Goal: Task Accomplishment & Management: Use online tool/utility

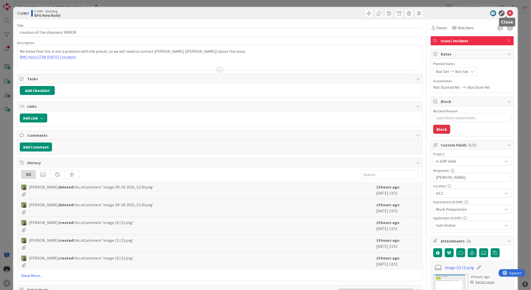
click at [507, 14] on icon at bounding box center [510, 13] width 6 height 6
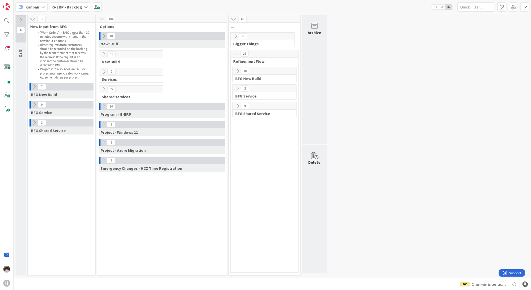
click at [104, 34] on icon at bounding box center [104, 36] width 6 height 6
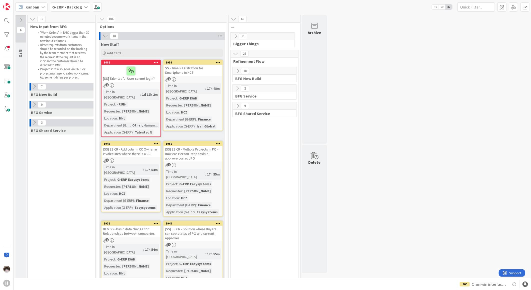
click at [104, 34] on icon at bounding box center [106, 36] width 6 height 6
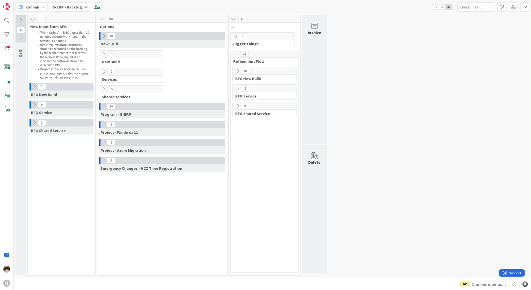
click at [34, 122] on icon at bounding box center [35, 123] width 6 height 6
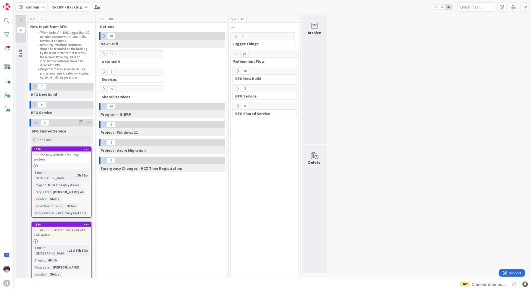
click at [34, 122] on icon at bounding box center [36, 123] width 6 height 6
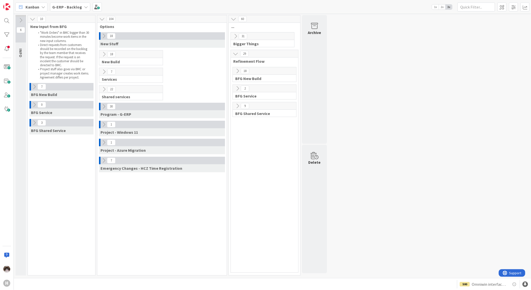
click at [102, 35] on icon at bounding box center [104, 36] width 6 height 6
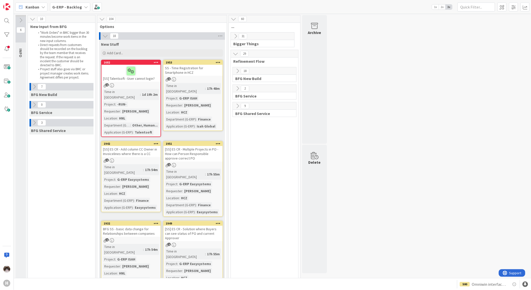
click at [75, 7] on b "G-ERP - Backlog" at bounding box center [67, 7] width 30 height 5
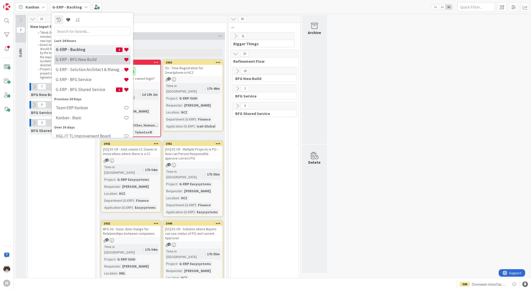
click at [91, 61] on h4 "G-ERP - BFG New Build" at bounding box center [90, 59] width 68 height 5
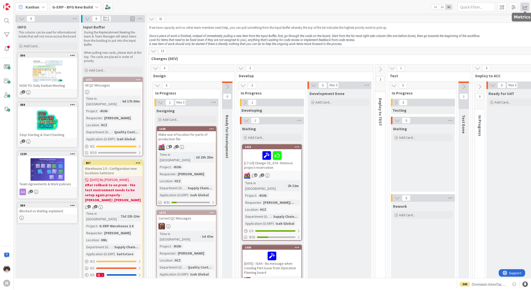
click at [525, 9] on span at bounding box center [525, 7] width 9 height 9
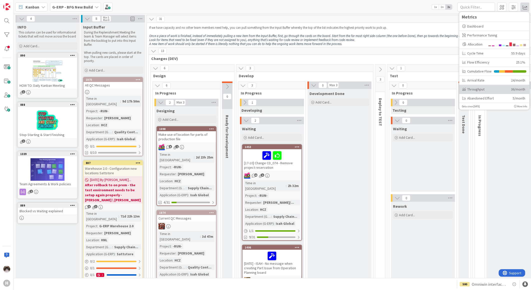
click at [475, 89] on div "Throughput" at bounding box center [484, 89] width 45 height 5
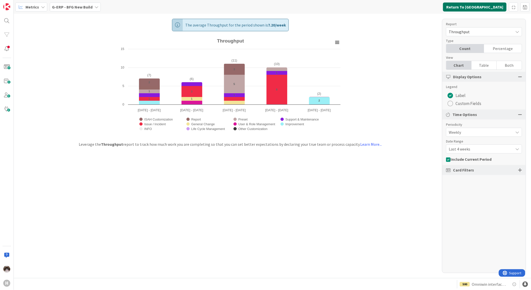
click at [491, 5] on button "Return To Kanban" at bounding box center [475, 7] width 64 height 9
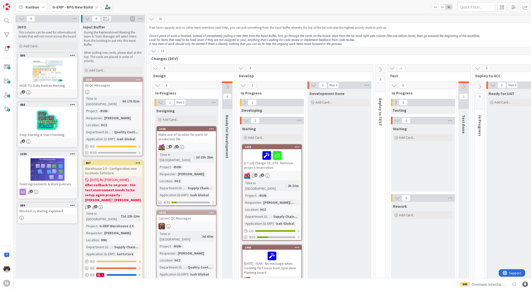
click at [89, 9] on span "G-ERP - BFG New Build" at bounding box center [72, 7] width 41 height 6
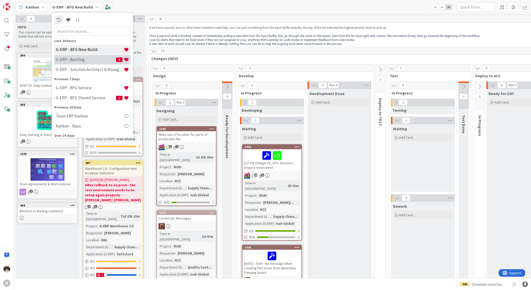
click at [90, 60] on h4 "G-ERP - Backlog" at bounding box center [86, 59] width 60 height 5
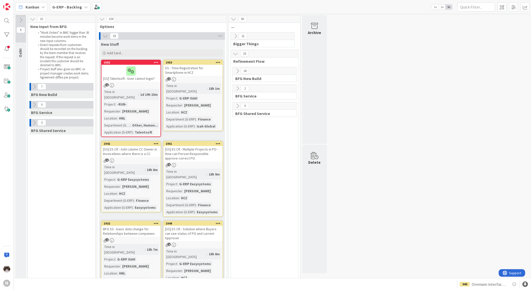
click at [234, 37] on icon at bounding box center [236, 37] width 6 height 6
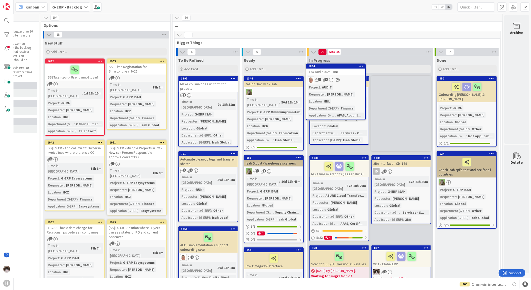
scroll to position [0, 60]
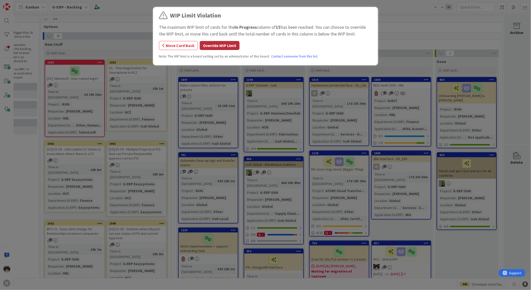
click at [220, 44] on button "Override WIP Limit" at bounding box center [220, 45] width 40 height 9
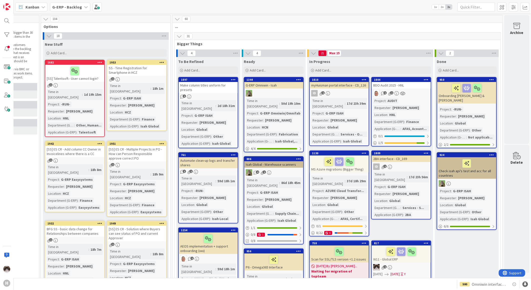
click at [409, 93] on div "1 1" at bounding box center [401, 93] width 59 height 7
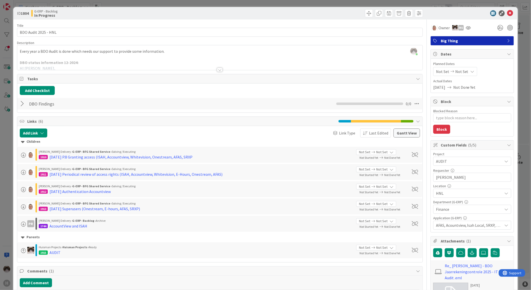
click at [464, 71] on div "Not Set Not Set" at bounding box center [455, 71] width 44 height 9
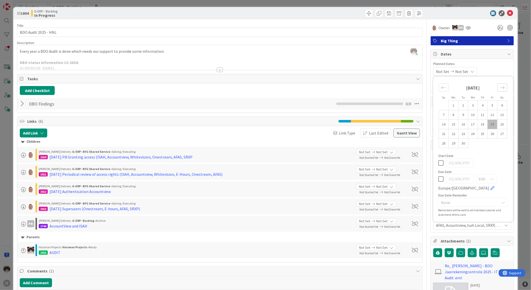
click at [500, 88] on icon "Move forward to switch to the next month." at bounding box center [502, 87] width 5 height 5
click at [441, 89] on icon "Move backward to switch to the previous month." at bounding box center [443, 87] width 5 height 5
click at [307, 61] on div at bounding box center [219, 63] width 405 height 13
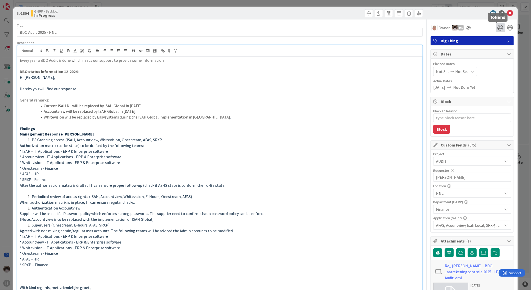
click at [496, 28] on icon at bounding box center [500, 27] width 9 height 9
type textarea "x"
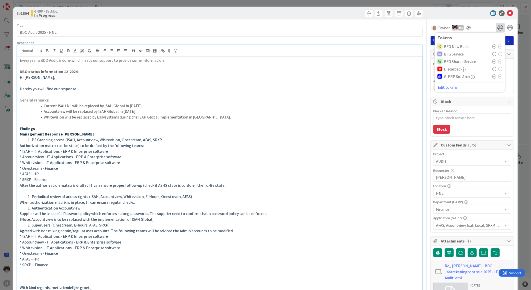
click at [493, 61] on icon at bounding box center [495, 62] width 4 height 4
click at [508, 14] on icon at bounding box center [510, 13] width 6 height 6
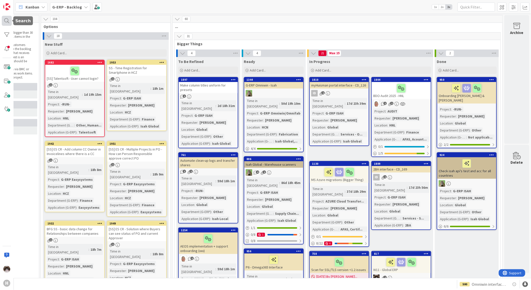
click at [8, 23] on div at bounding box center [7, 21] width 10 height 10
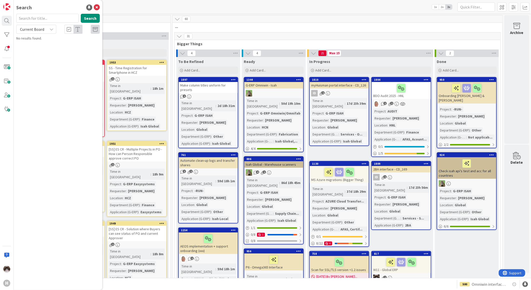
click at [39, 31] on span "Current Board" at bounding box center [32, 29] width 24 height 5
click at [43, 48] on span "All Boards" at bounding box center [45, 50] width 52 height 8
click at [46, 22] on input "text" at bounding box center [47, 18] width 63 height 9
type input "1807"
click at [50, 47] on span "Incorrect VAT numbers in ISAH - Non standard IT Request" at bounding box center [55, 47] width 65 height 10
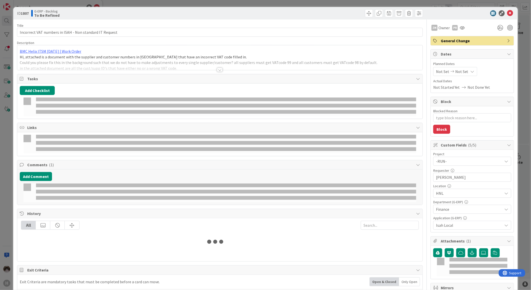
type textarea "x"
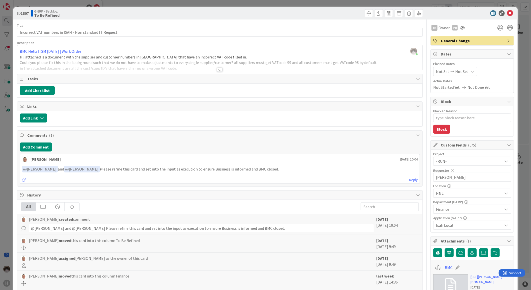
click at [218, 71] on div at bounding box center [220, 70] width 6 height 4
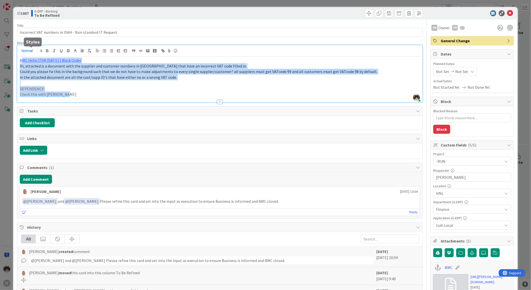
drag, startPoint x: 80, startPoint y: 95, endPoint x: 21, endPoint y: 51, distance: 73.3
click at [21, 51] on div "Kevin van Dijk just joined BMC Helix ITSM 23.3.02 | Work Order Hi, attached is …" at bounding box center [219, 73] width 405 height 57
click at [67, 95] on p "Check this with Hans Luyks" at bounding box center [220, 95] width 400 height 6
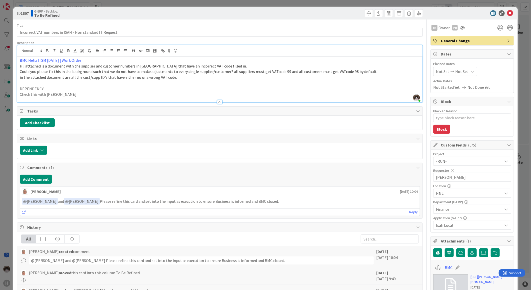
click at [59, 94] on p "Check this with Hans Luyks" at bounding box center [220, 95] width 400 height 6
type textarea "x"
click at [245, 72] on span "Could you please fix this in the background such that we do not have to make ad…" at bounding box center [199, 71] width 358 height 5
drag, startPoint x: 107, startPoint y: 68, endPoint x: 162, endPoint y: 67, distance: 55.0
click at [162, 67] on span "Hi, attached is a document with the supplier and customer numbers in Isah that …" at bounding box center [133, 66] width 227 height 5
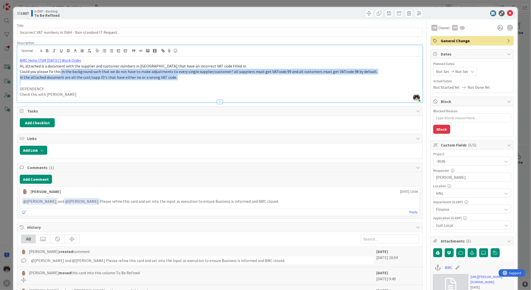
drag, startPoint x: 59, startPoint y: 73, endPoint x: 228, endPoint y: 84, distance: 169.7
click at [228, 84] on div "BMC Helix ITSM 23.3.02 | Work Order Hi, attached is a document with the supplie…" at bounding box center [219, 80] width 405 height 46
click at [201, 77] on p "in the attached document are all the cust/supp ID's that have either no or a wr…" at bounding box center [220, 78] width 400 height 6
drag, startPoint x: 232, startPoint y: 69, endPoint x: 234, endPoint y: 78, distance: 8.5
click at [234, 78] on div "BMC Helix ITSM 23.3.02 | Work Order Hi, attached is a document with the supplie…" at bounding box center [219, 80] width 405 height 46
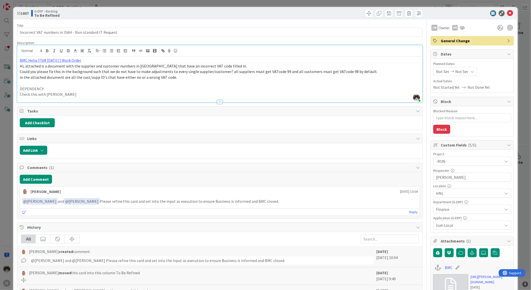
click at [234, 84] on p at bounding box center [220, 83] width 400 height 6
click at [52, 62] on link "BMC Helix ITSM 23.3.02 | Work Order" at bounding box center [51, 60] width 62 height 5
click at [51, 71] on link "https://huisman-smartit.onbmc.com/smartit/app/#/workorder/AGGF4KX6HRENQATBP1TXT…" at bounding box center [45, 70] width 50 height 7
click at [154, 98] on div at bounding box center [219, 99] width 405 height 5
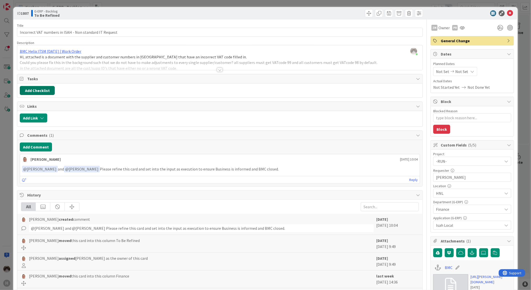
click at [39, 91] on button "Add Checklist" at bounding box center [37, 90] width 35 height 9
type input "To do:"
click at [26, 130] on button "Add" at bounding box center [28, 126] width 13 height 9
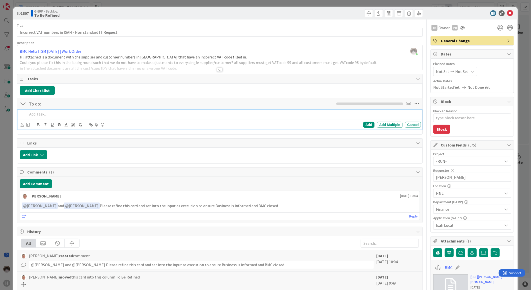
type textarea "x"
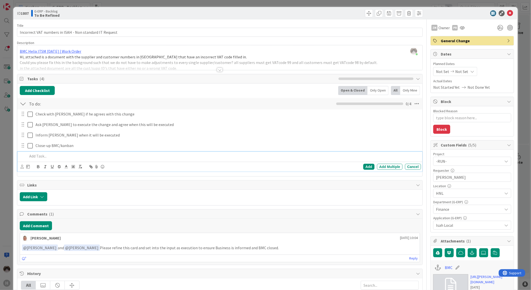
click at [128, 89] on div "Add Checklist Back Open & Closed Only Open All Only Mine" at bounding box center [220, 90] width 400 height 9
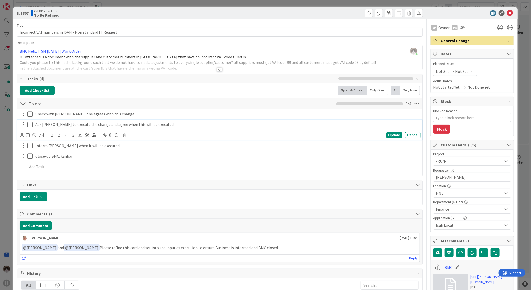
click at [102, 125] on p "Ask Frank Snoek to execute the change and agree when this will be executed" at bounding box center [227, 125] width 383 height 6
click at [100, 125] on p "Ask Frank Snoek to execute the change and agree when this will be executed" at bounding box center [227, 125] width 383 height 6
type textarea "x"
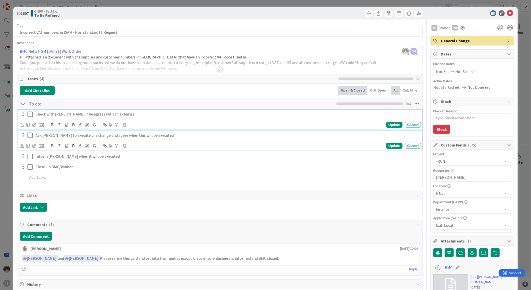
click at [129, 116] on p "Check with Hans Luijcks if he agrees with this change" at bounding box center [227, 114] width 383 height 6
click at [158, 138] on p "Ask Frank Snoek to execute the change and agree when this will be executed" at bounding box center [227, 136] width 383 height 6
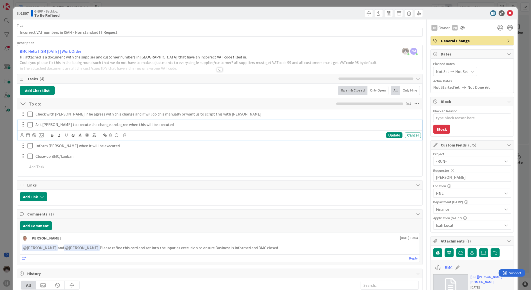
type textarea "x"
click at [174, 125] on p "Ask Frank Snoek to execute the change and agree when this will be executed" at bounding box center [227, 125] width 383 height 6
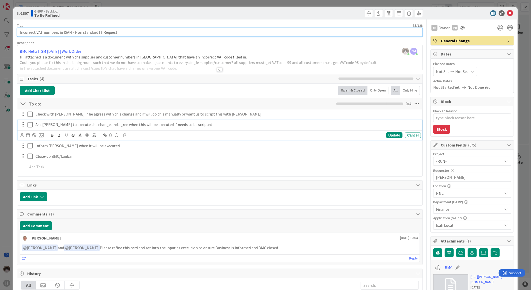
click at [73, 30] on input "Incorrect VAT numbers in ISAH - Non standard IT Request" at bounding box center [220, 32] width 406 height 9
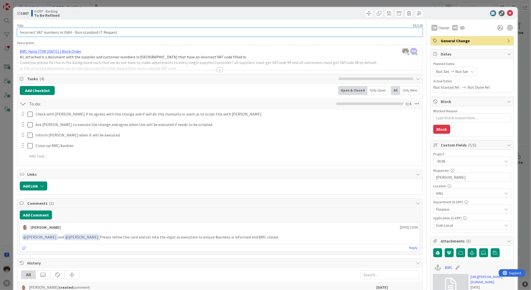
click at [70, 31] on input "Incorrect VAT numbers in ISAH - Non standard IT Request" at bounding box center [220, 32] width 406 height 9
type textarea "x"
type input "Incorrect VAT numbers in ISAH Local - Non standard IT Request"
type textarea "x"
type input "Incorrect VAT numbers in ISAH Local - Non standard IT Request"
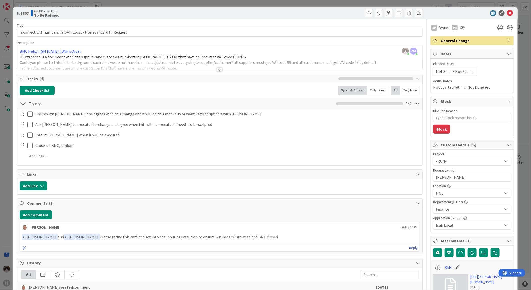
click at [217, 71] on div at bounding box center [220, 70] width 6 height 4
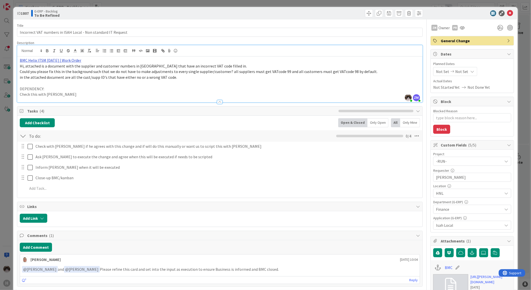
click at [47, 61] on link "BMC Helix ITSM 23.3.02 | Work Order" at bounding box center [51, 60] width 62 height 5
click at [50, 71] on link "https://huisman-smartit.onbmc.com/smartit/app/#/workorder/AGGF4KX6HRENQATBP1TXT…" at bounding box center [45, 70] width 50 height 7
click at [120, 84] on p at bounding box center [220, 83] width 400 height 6
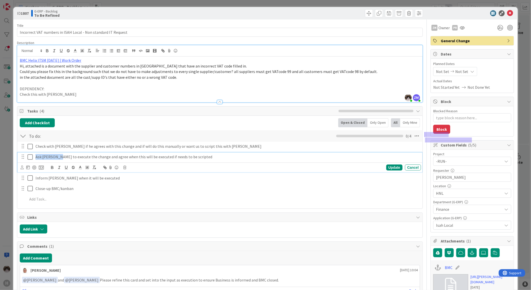
drag, startPoint x: 35, startPoint y: 158, endPoint x: 59, endPoint y: 157, distance: 23.6
click at [59, 157] on div "Ask Frank Snoek to execute the change and agree when this will be executed if n…" at bounding box center [227, 157] width 387 height 9
click at [48, 194] on div "Check with Hans Luijcks if he agrees with this change and if will do this manua…" at bounding box center [220, 174] width 400 height 64
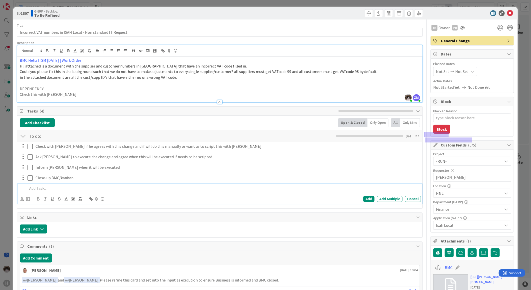
click at [39, 191] on p at bounding box center [224, 189] width 392 height 6
click at [324, 213] on div "Links" at bounding box center [219, 217] width 405 height 9
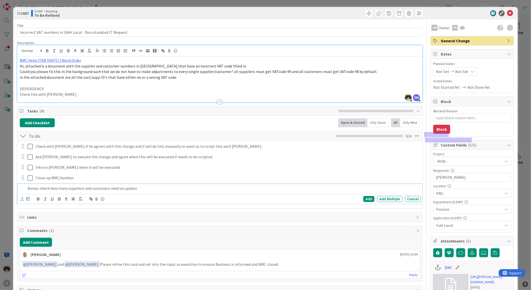
click at [191, 186] on p "Bonus: check how many suppliers and customers need an update" at bounding box center [224, 189] width 392 height 6
drag, startPoint x: 366, startPoint y: 198, endPoint x: 341, endPoint y: 194, distance: 25.4
click at [365, 198] on div "Add" at bounding box center [368, 199] width 11 height 6
type textarea "x"
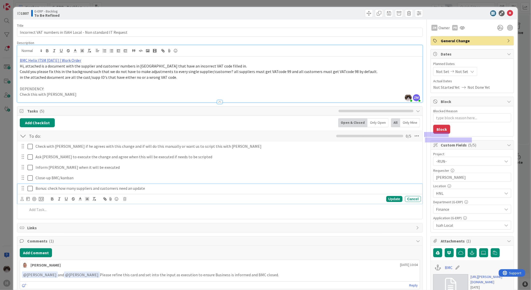
click at [141, 192] on div "Bonus: check how many suppliers and customers need an update" at bounding box center [227, 188] width 387 height 9
click at [392, 199] on div "Update" at bounding box center [394, 199] width 16 height 6
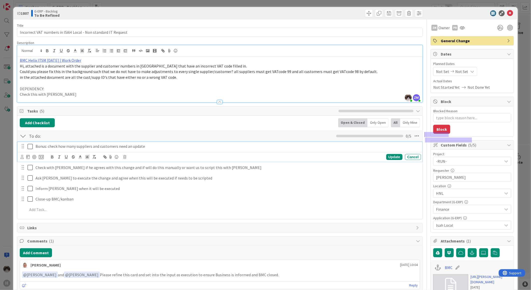
click at [144, 144] on p "Bonus: check how many suppliers and customers need an update" at bounding box center [227, 147] width 383 height 6
click at [393, 159] on div "Update" at bounding box center [394, 157] width 16 height 6
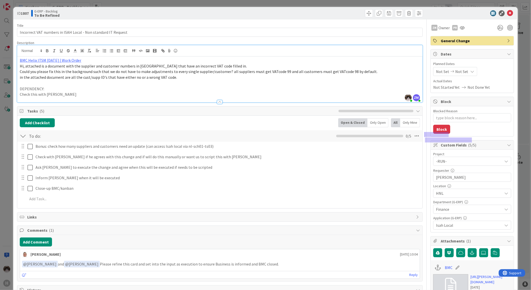
click at [251, 124] on div "Add Checklist Back Open & Closed Only Open All Only Mine" at bounding box center [220, 122] width 400 height 9
click at [365, 13] on span at bounding box center [369, 13] width 8 height 8
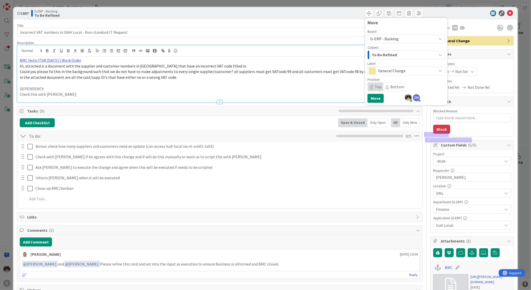
click at [378, 58] on span "To Be Refined" at bounding box center [384, 55] width 25 height 7
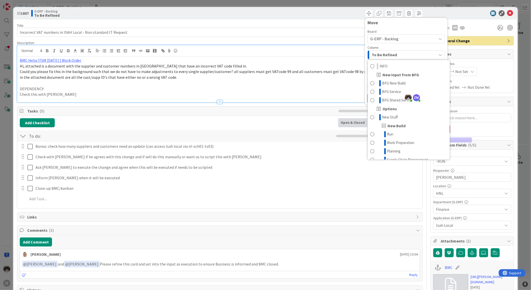
click at [378, 57] on span "To Be Refined" at bounding box center [384, 55] width 25 height 7
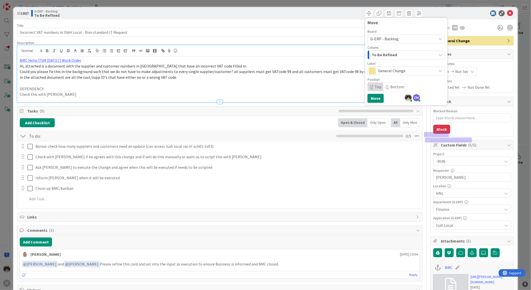
click at [383, 43] on div "G-ERP - Backlog" at bounding box center [407, 38] width 78 height 9
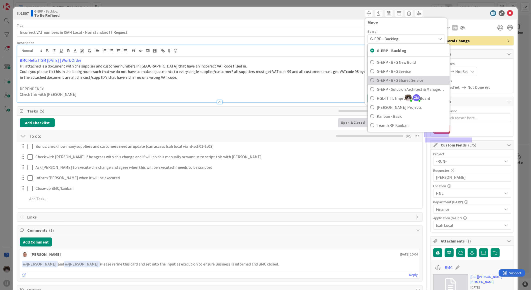
click at [382, 80] on span "G-ERP - BFG Shared Service" at bounding box center [412, 81] width 71 height 8
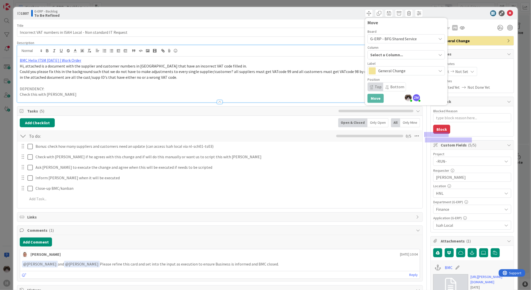
click at [390, 54] on div "Select a Column..." at bounding box center [402, 55] width 67 height 8
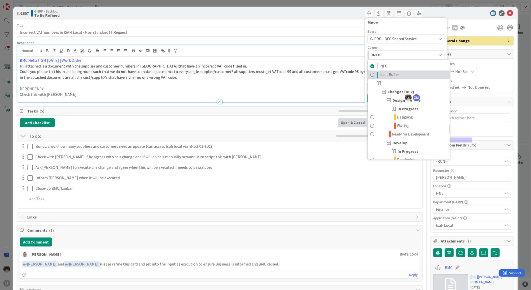
click at [393, 73] on span "Input Buffer" at bounding box center [390, 75] width 20 height 6
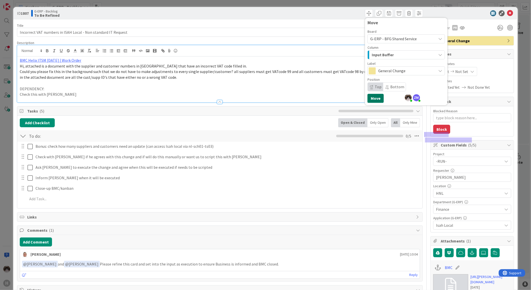
click at [373, 97] on button "Move" at bounding box center [376, 98] width 16 height 9
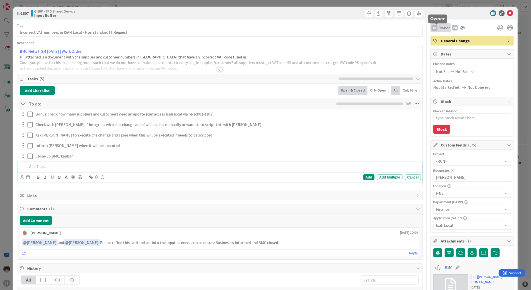
click at [439, 29] on span "Owner" at bounding box center [444, 28] width 11 height 6
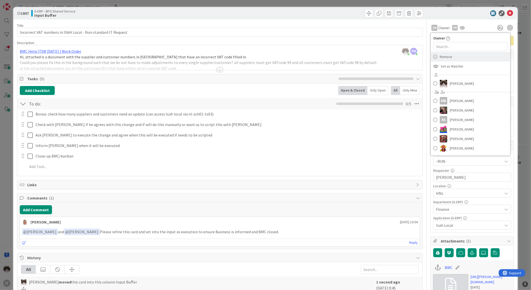
click at [450, 55] on div "Remove" at bounding box center [471, 57] width 80 height 10
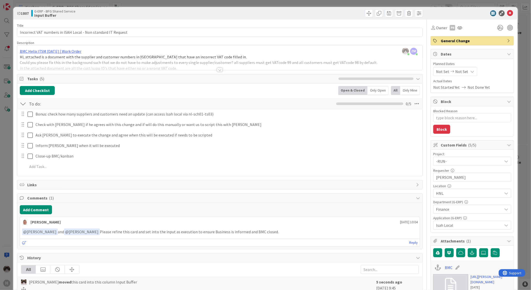
type textarea "x"
click at [508, 13] on icon at bounding box center [510, 13] width 6 height 6
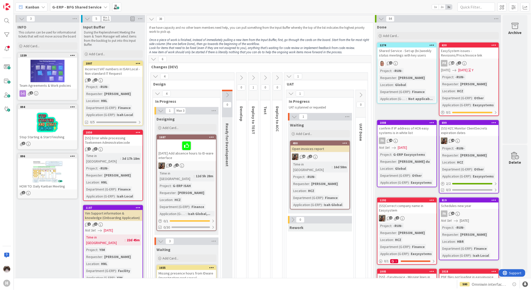
click at [95, 11] on div "G-ERP - BFG Shared Service" at bounding box center [80, 7] width 60 height 9
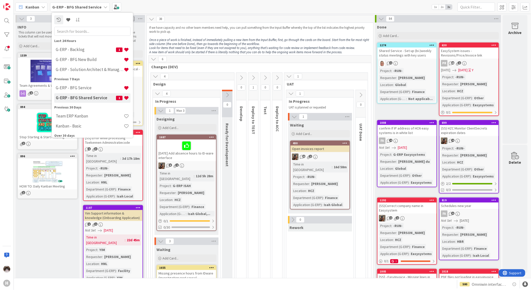
click at [197, 68] on span "Changes (DEV)" at bounding box center [258, 66] width 214 height 5
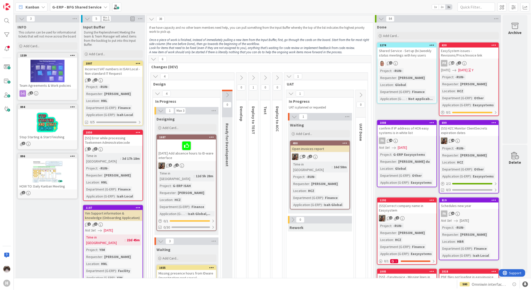
click at [153, 59] on icon at bounding box center [154, 59] width 6 height 6
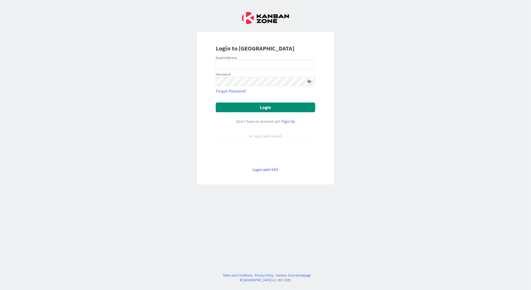
click at [267, 167] on link "Login with SSO" at bounding box center [266, 169] width 26 height 5
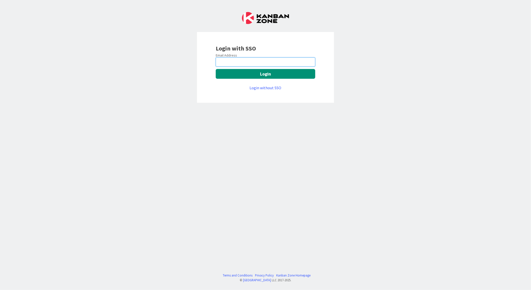
click at [234, 64] on input "email" at bounding box center [266, 62] width 100 height 9
type input "[EMAIL_ADDRESS][PERSON_NAME][DOMAIN_NAME]"
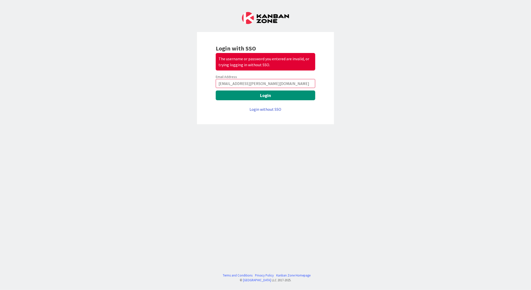
click at [258, 108] on link "Login without SSO" at bounding box center [266, 109] width 32 height 5
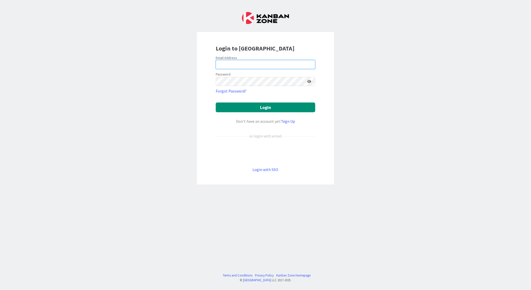
click at [241, 66] on input "email" at bounding box center [266, 64] width 100 height 9
type input "[EMAIL_ADDRESS][PERSON_NAME][DOMAIN_NAME]"
click at [216, 103] on button "Login" at bounding box center [266, 108] width 100 height 10
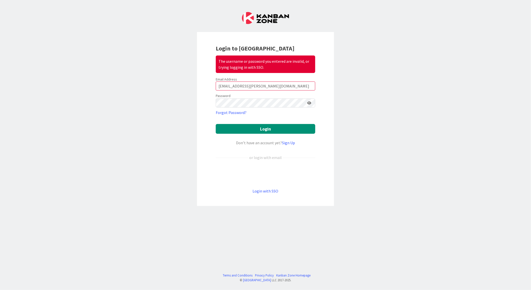
click at [309, 102] on icon at bounding box center [309, 103] width 4 height 4
click at [216, 124] on button "Login" at bounding box center [266, 129] width 100 height 10
click at [268, 129] on button "Login" at bounding box center [266, 129] width 100 height 10
click at [270, 86] on input "[EMAIL_ADDRESS][PERSON_NAME][DOMAIN_NAME]" at bounding box center [266, 86] width 100 height 9
click at [280, 85] on input "[EMAIL_ADDRESS][PERSON_NAME][DOMAIN_NAME]" at bounding box center [266, 86] width 100 height 9
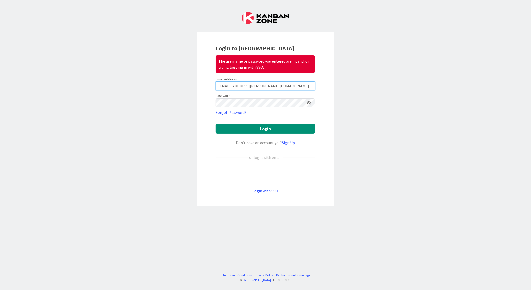
click at [286, 87] on input "[EMAIL_ADDRESS][PERSON_NAME][DOMAIN_NAME]" at bounding box center [266, 86] width 100 height 9
click at [216, 124] on button "Login" at bounding box center [266, 129] width 100 height 10
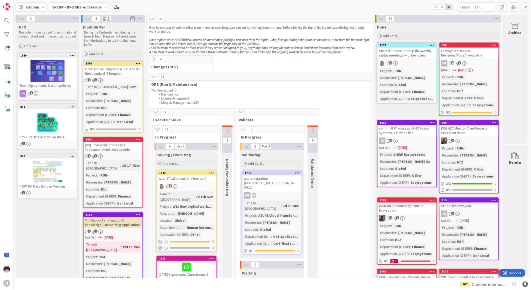
click at [79, 9] on b "G-ERP - BFG Shared Service" at bounding box center [76, 7] width 49 height 5
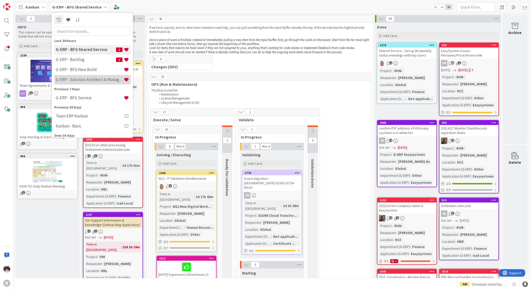
click at [89, 77] on h4 "G-ERP - Solution Architect & Management" at bounding box center [90, 79] width 68 height 5
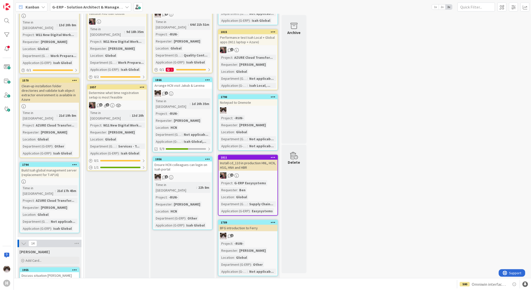
scroll to position [194, 0]
